Goal: Task Accomplishment & Management: Manage account settings

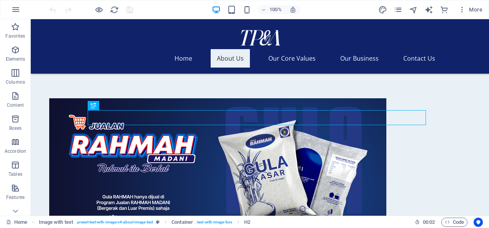
scroll to position [184, 0]
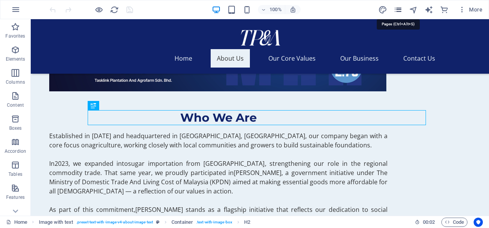
click at [394, 7] on icon "pages" at bounding box center [398, 9] width 9 height 9
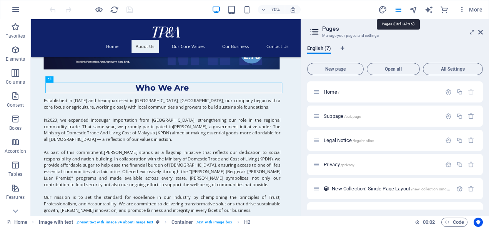
click at [395, 7] on icon "pages" at bounding box center [398, 9] width 9 height 9
click at [479, 29] on h2 "Pages" at bounding box center [402, 28] width 161 height 7
click at [481, 30] on icon at bounding box center [480, 32] width 5 height 6
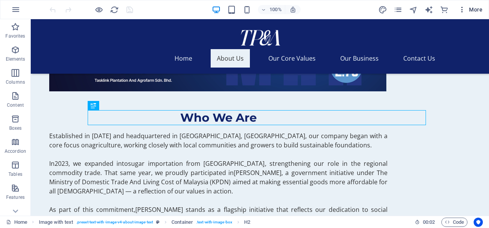
click at [477, 10] on span "More" at bounding box center [470, 10] width 24 height 8
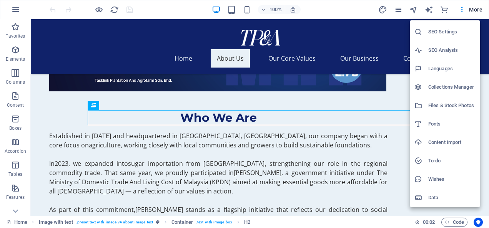
scroll to position [0, 0]
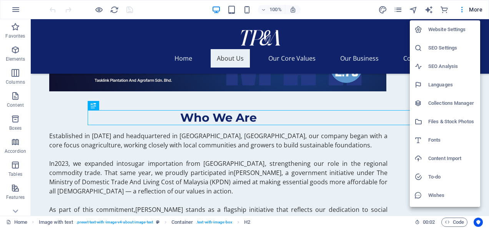
click at [441, 32] on h6 "Website Settings" at bounding box center [451, 29] width 47 height 9
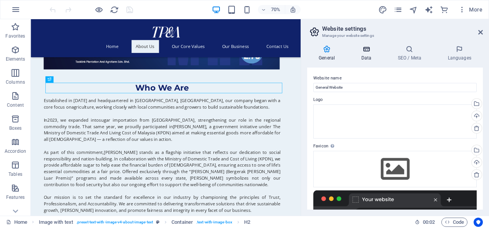
click at [367, 49] on icon at bounding box center [365, 49] width 33 height 8
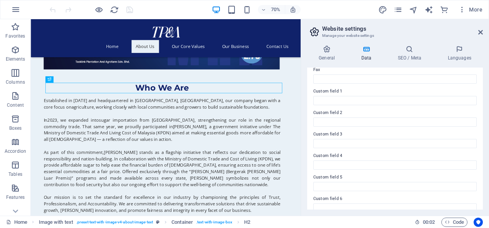
scroll to position [227, 0]
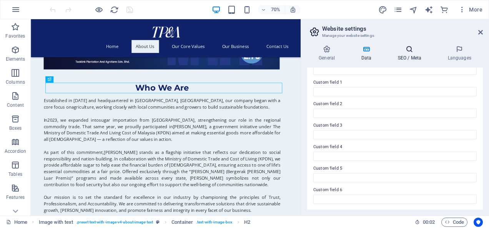
click at [414, 53] on icon at bounding box center [409, 49] width 47 height 8
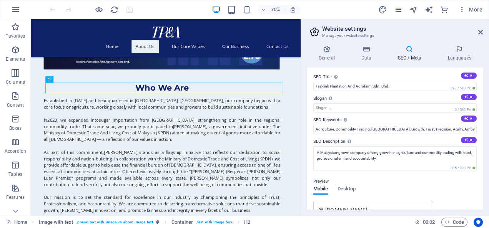
scroll to position [0, 0]
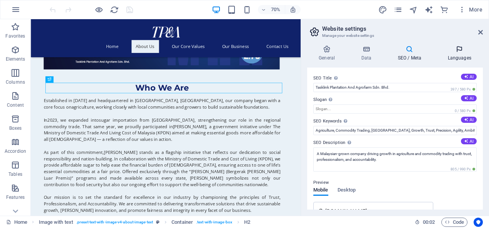
click at [452, 56] on h4 "Languages" at bounding box center [459, 53] width 47 height 16
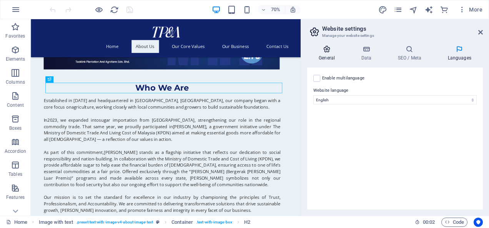
click at [328, 47] on icon at bounding box center [326, 49] width 39 height 8
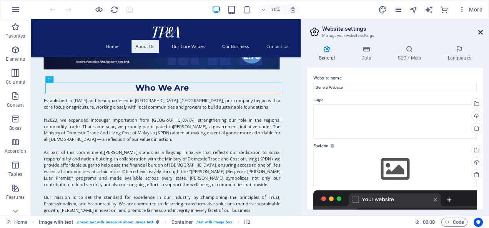
click at [479, 29] on icon at bounding box center [480, 32] width 5 height 6
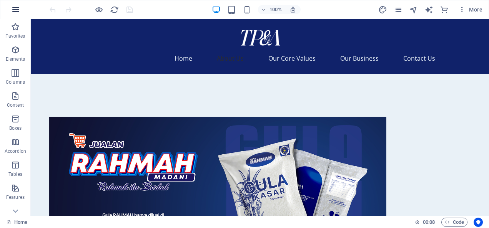
click at [17, 12] on icon "button" at bounding box center [15, 9] width 9 height 9
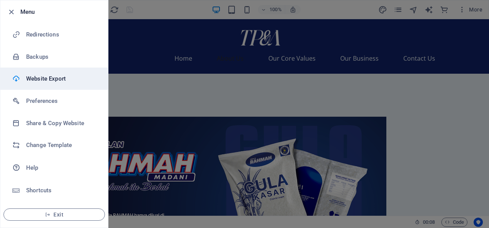
click at [33, 76] on h6 "Website Export" at bounding box center [61, 78] width 71 height 9
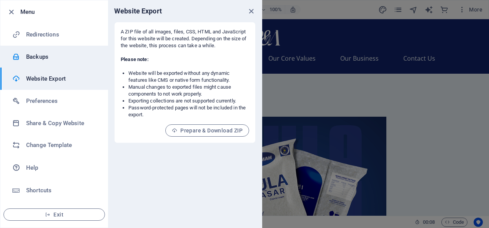
click at [65, 53] on h6 "Backups" at bounding box center [61, 56] width 71 height 9
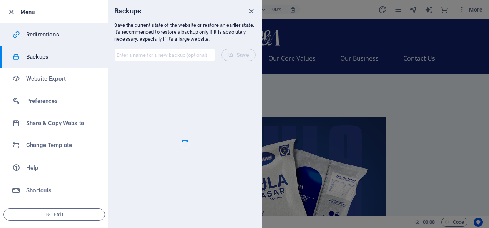
click at [75, 30] on h6 "Redirections" at bounding box center [61, 34] width 71 height 9
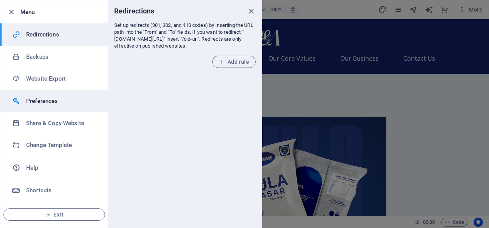
click at [32, 107] on li "Preferences" at bounding box center [54, 101] width 108 height 22
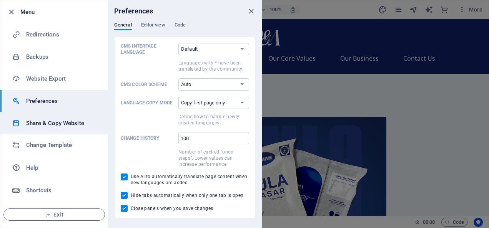
click at [63, 125] on h6 "Share & Copy Website" at bounding box center [61, 123] width 71 height 9
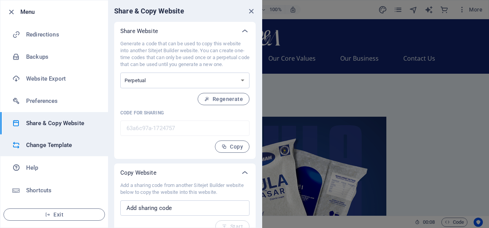
click at [68, 145] on h6 "Change Template" at bounding box center [61, 145] width 71 height 9
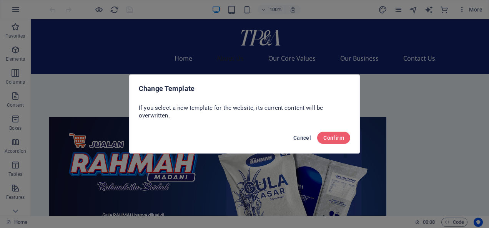
click at [301, 142] on button "Cancel" at bounding box center [302, 138] width 24 height 12
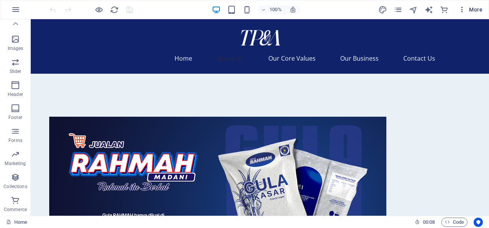
click at [474, 10] on span "More" at bounding box center [470, 10] width 24 height 8
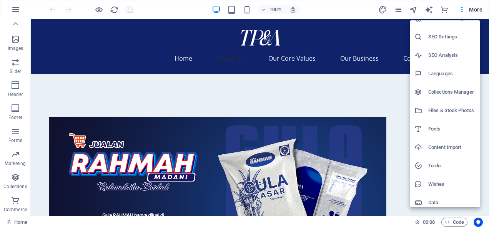
scroll to position [16, 0]
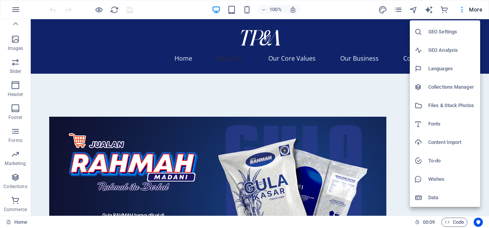
click at [449, 83] on h6 "Collections Manager" at bounding box center [451, 87] width 47 height 9
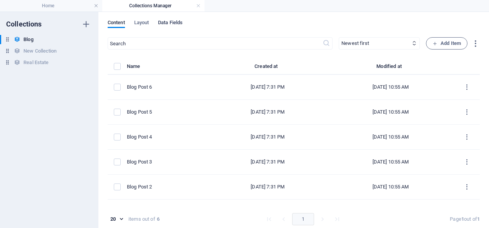
click at [183, 20] on span "Data Fields" at bounding box center [170, 23] width 25 height 11
